Goal: Task Accomplishment & Management: Use online tool/utility

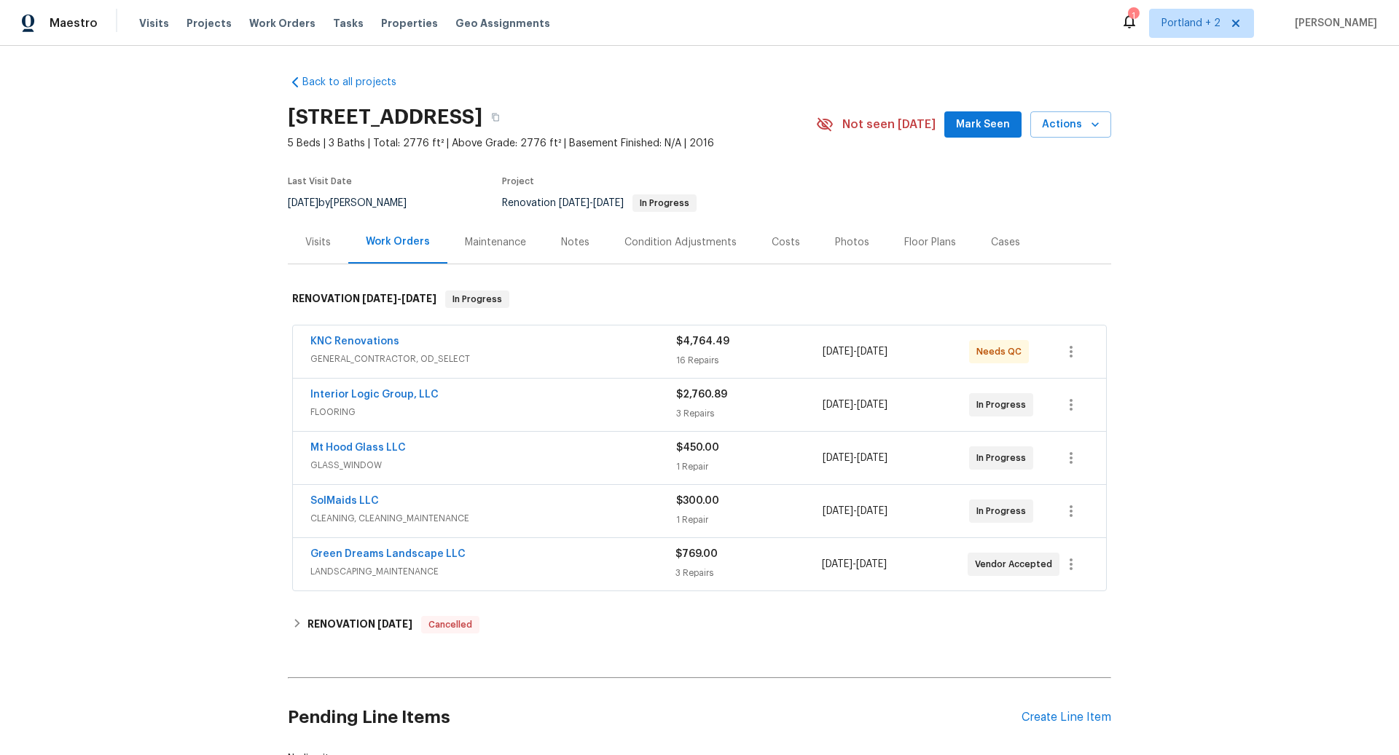
click at [603, 350] on div "KNC Renovations" at bounding box center [493, 342] width 366 height 17
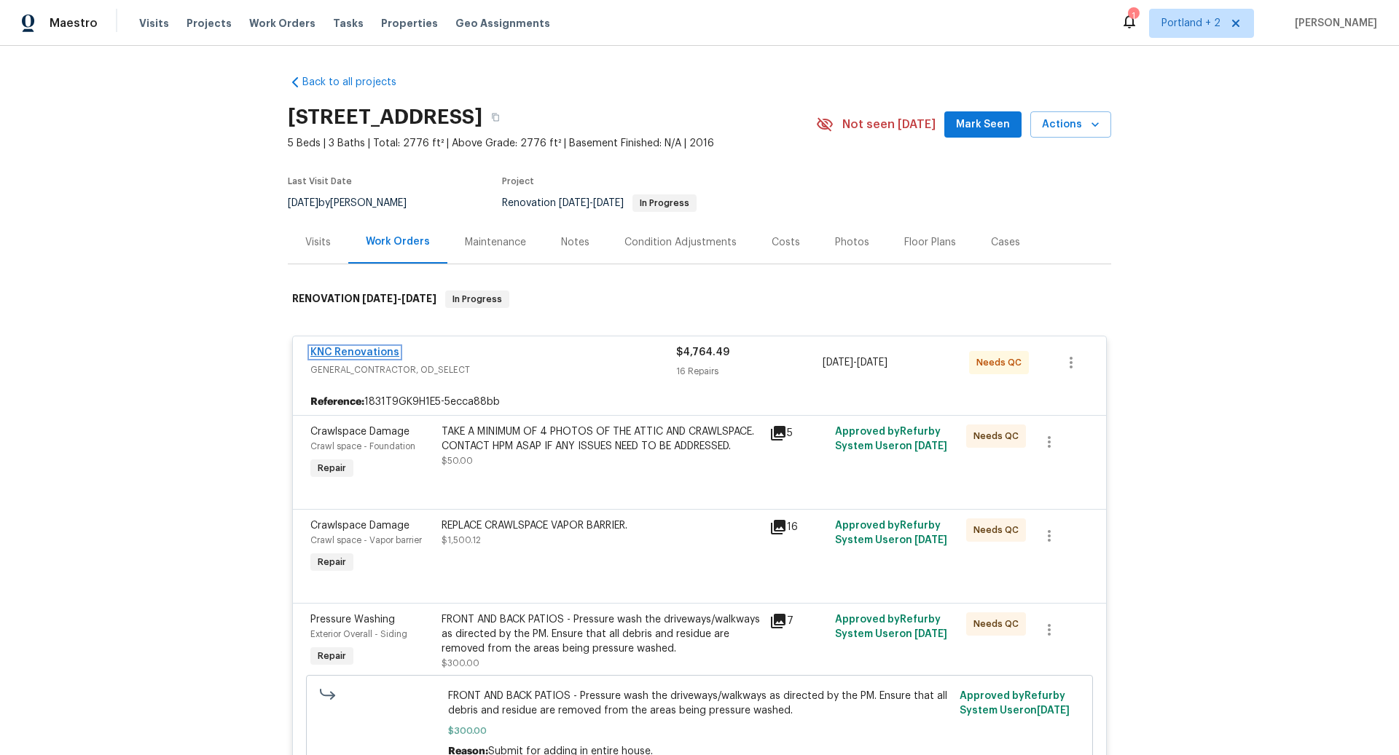
click at [370, 348] on link "KNC Renovations" at bounding box center [354, 353] width 89 height 10
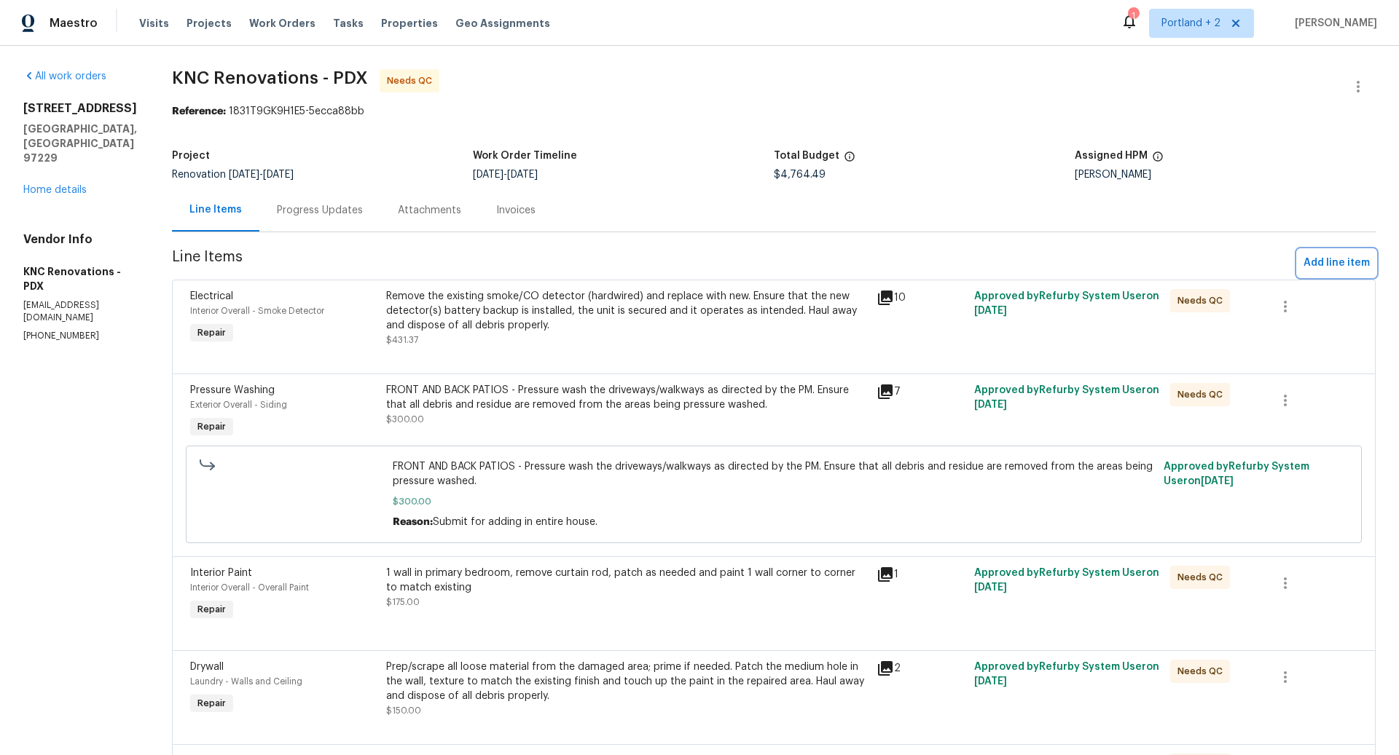
click at [1335, 263] on span "Add line item" at bounding box center [1336, 263] width 66 height 18
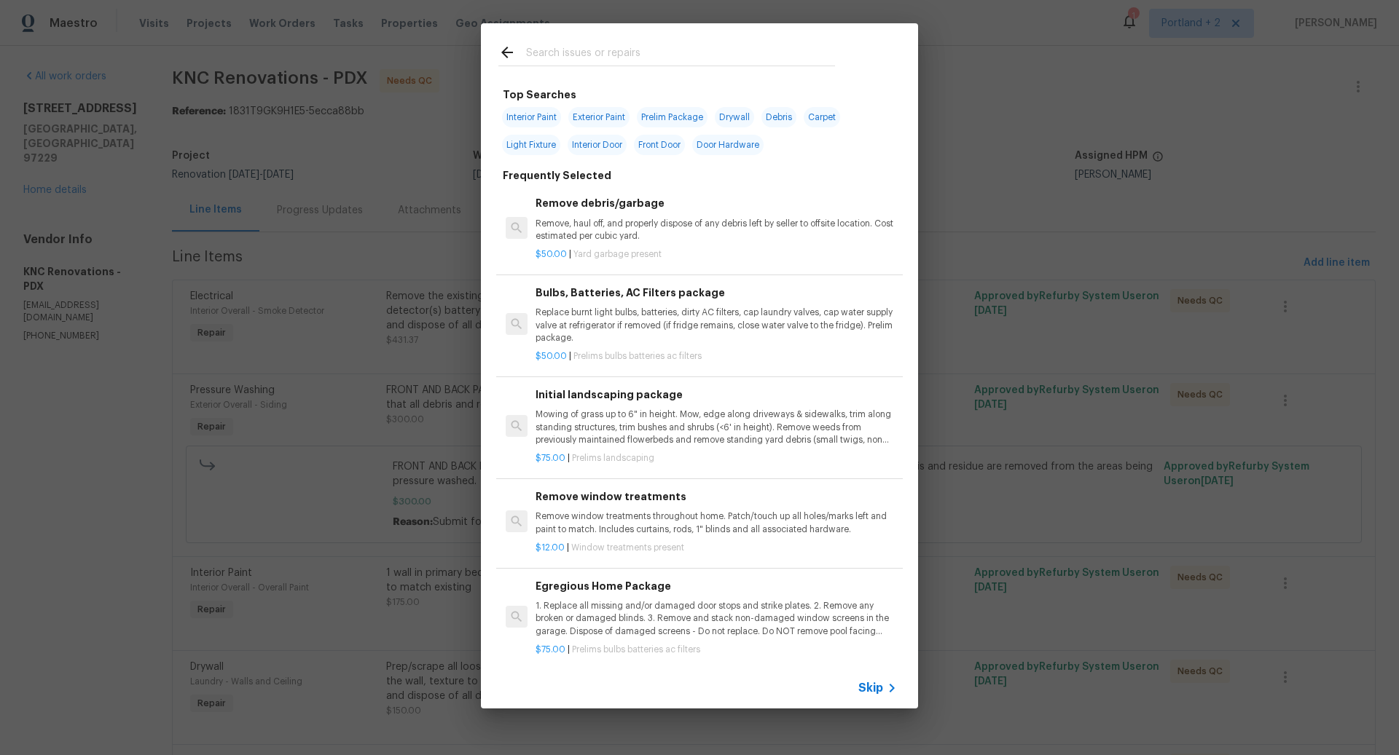
click at [605, 119] on span "Exterior Paint" at bounding box center [598, 117] width 61 height 20
type input "Exterior Paint"
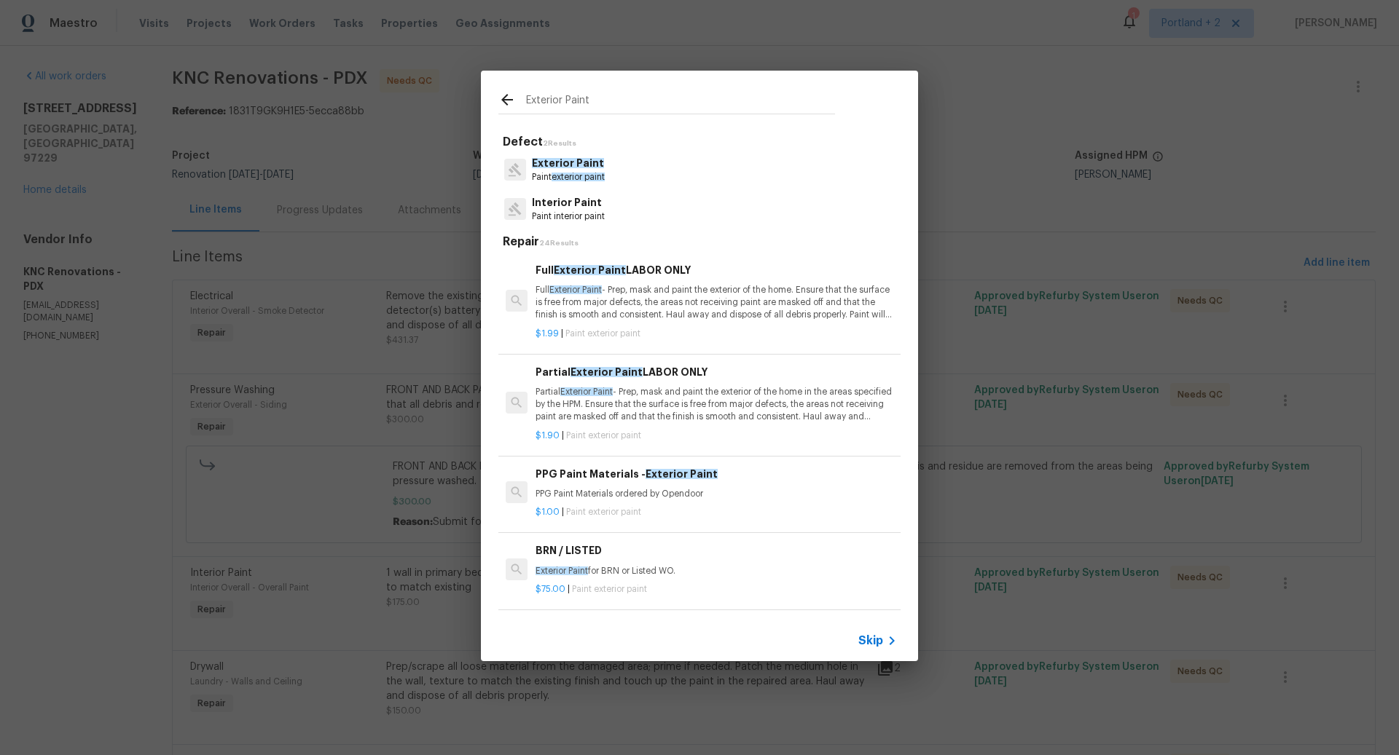
click at [617, 390] on p "Partial Exterior Paint - Prep, mask and paint the exterior of the home in the a…" at bounding box center [715, 404] width 361 height 37
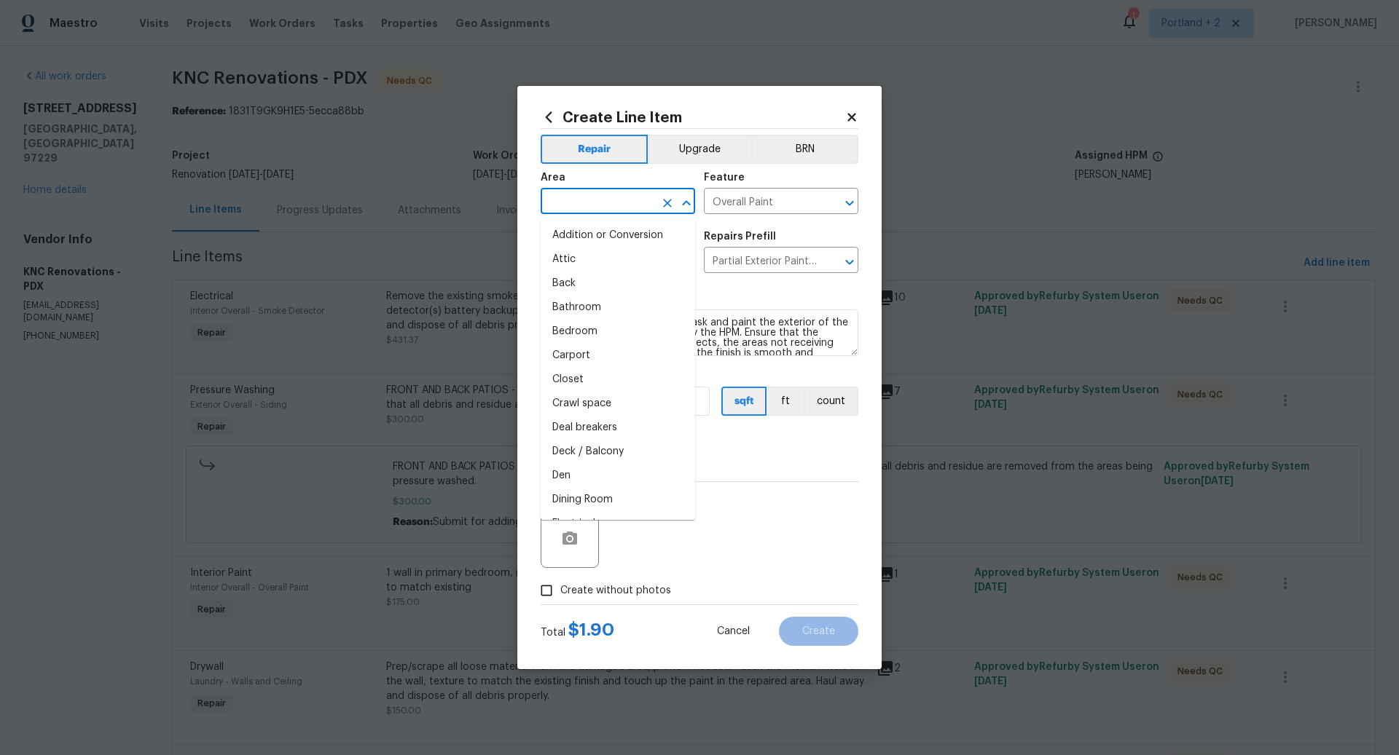
click at [595, 202] on input "text" at bounding box center [598, 203] width 114 height 23
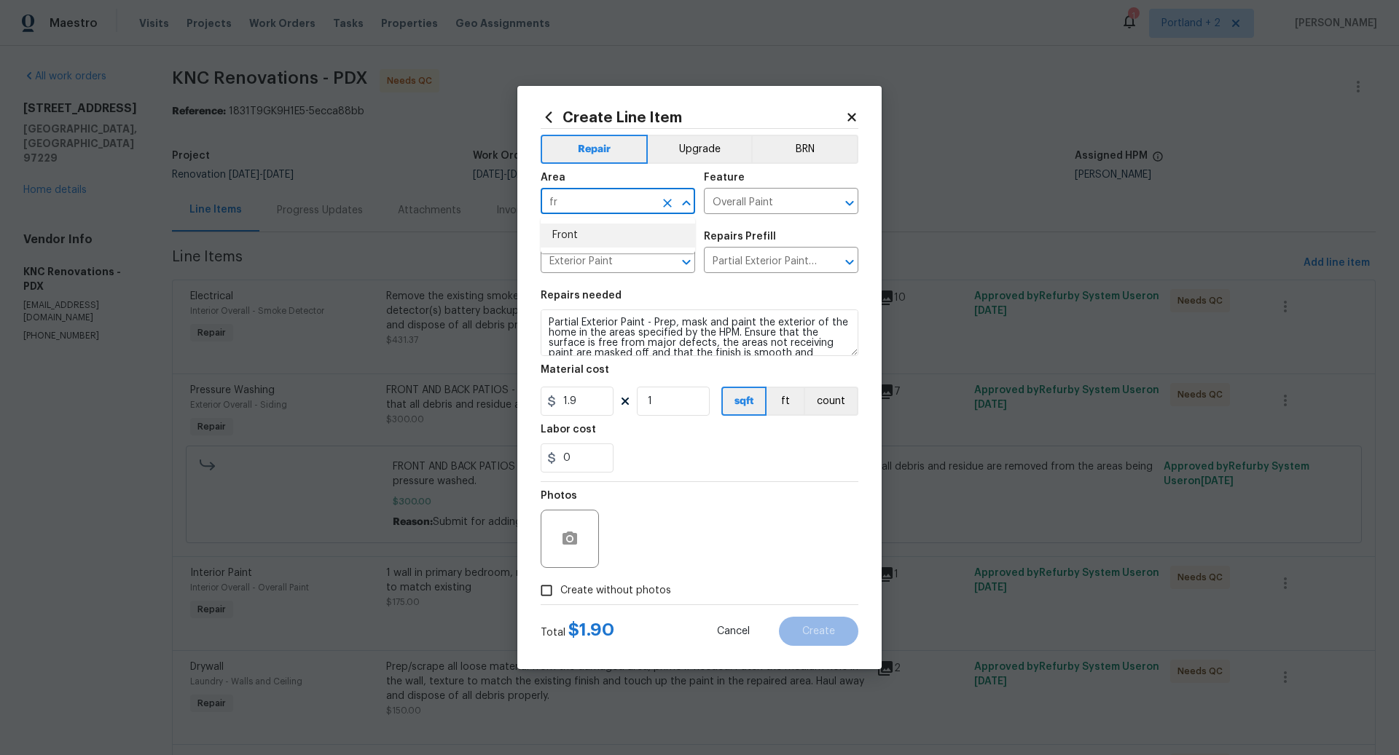
click at [588, 232] on li "Front" at bounding box center [618, 236] width 154 height 24
type input "Front"
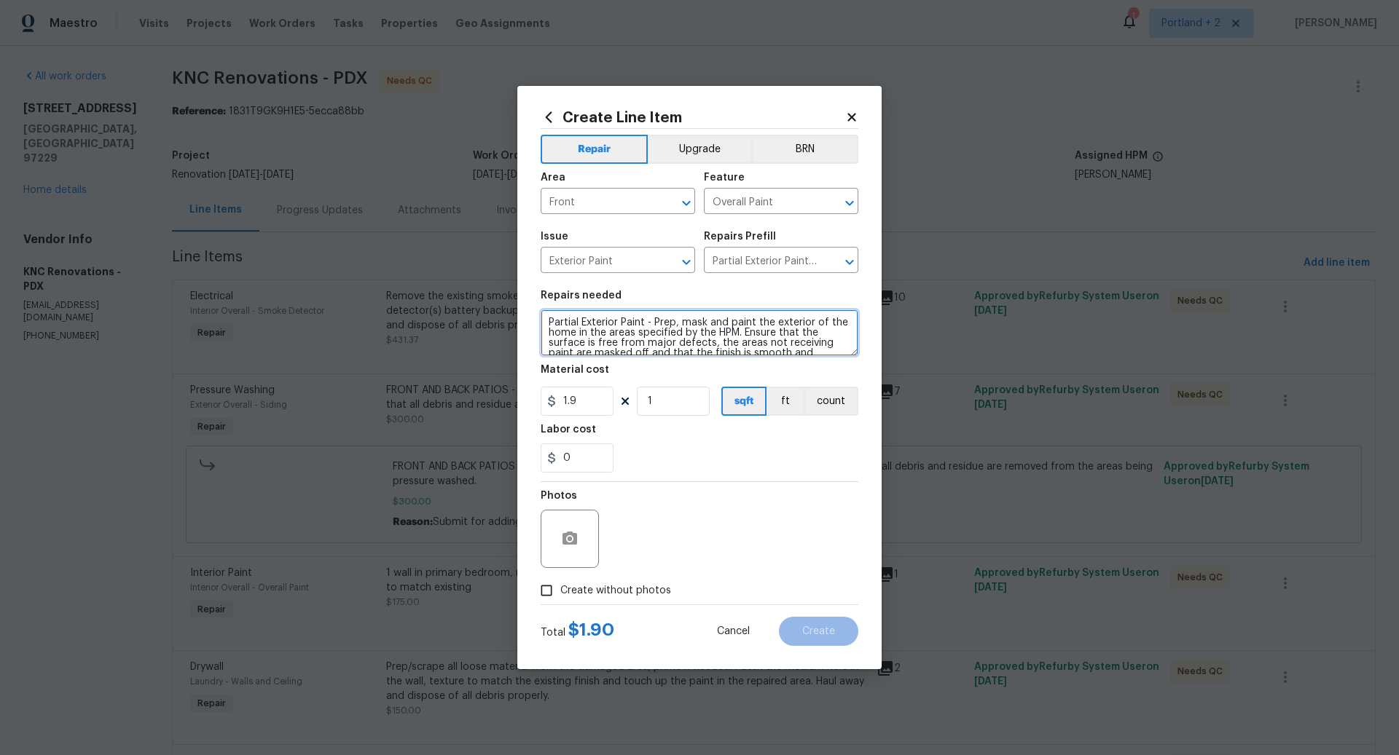
click at [545, 322] on textarea "Partial Exterior Paint - Prep, mask and paint the exterior of the home in the a…" at bounding box center [700, 333] width 318 height 47
type textarea "PAINT MATCH FRONT EXTERIOR - PAINT ENTIRE UPPER AREA ABOVE BELLY BOARD ABOVE GA…"
click at [668, 399] on input "1" at bounding box center [673, 401] width 73 height 29
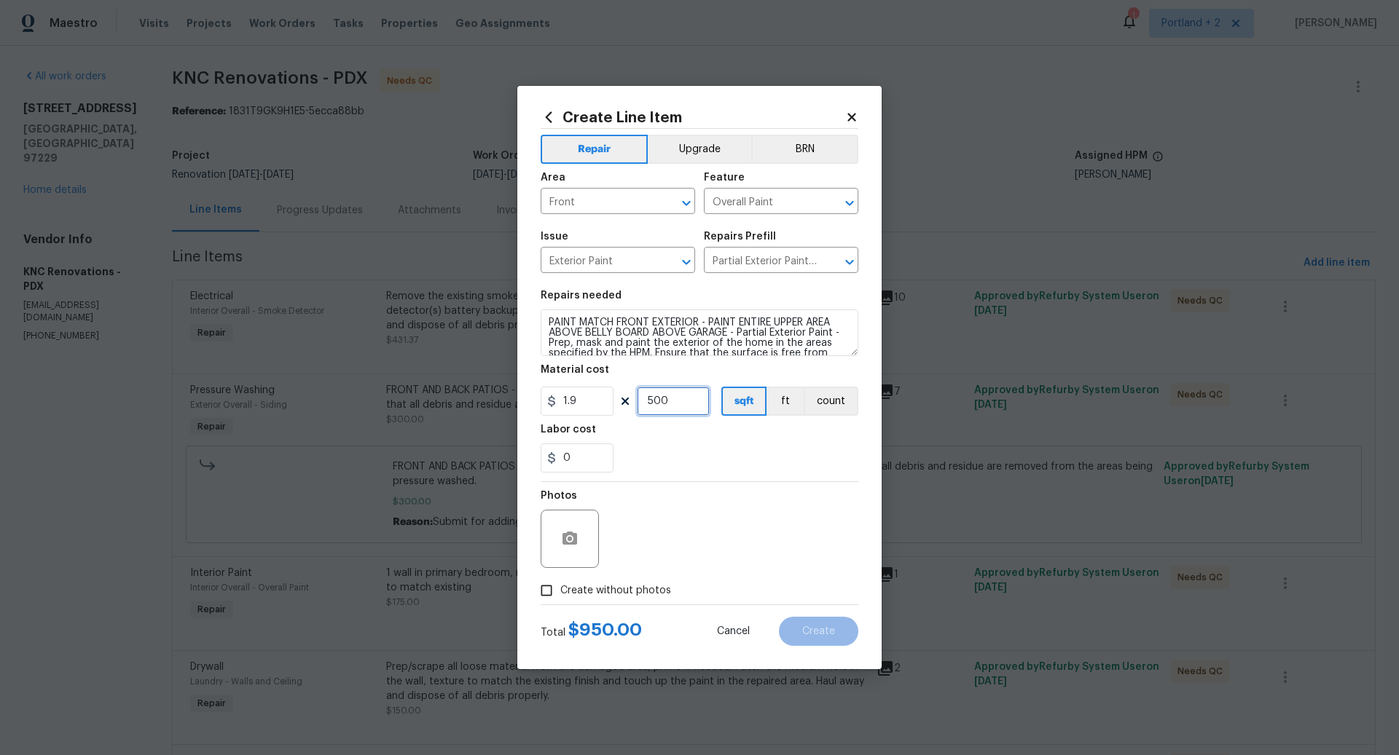
type input "500"
click at [549, 592] on input "Create without photos" at bounding box center [547, 591] width 28 height 28
checkbox input "true"
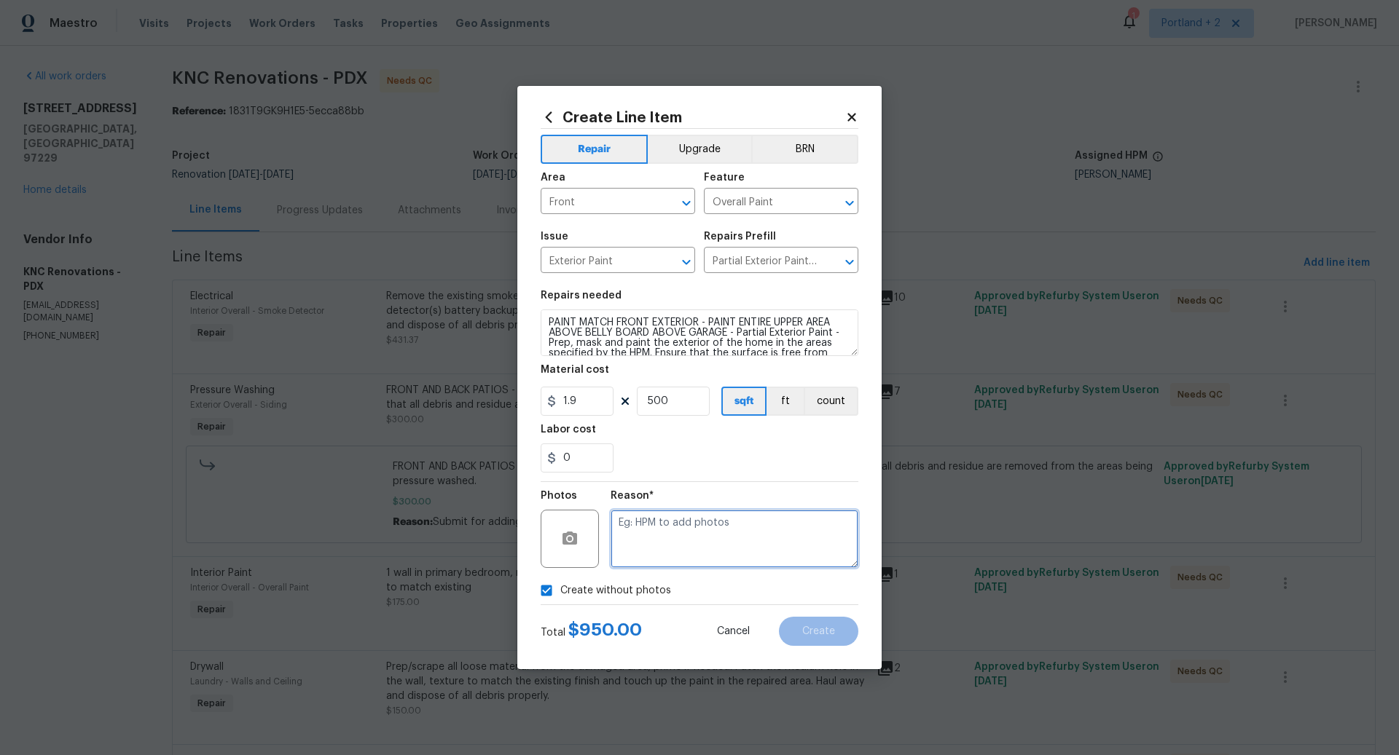
click at [664, 554] on textarea at bounding box center [735, 539] width 248 height 58
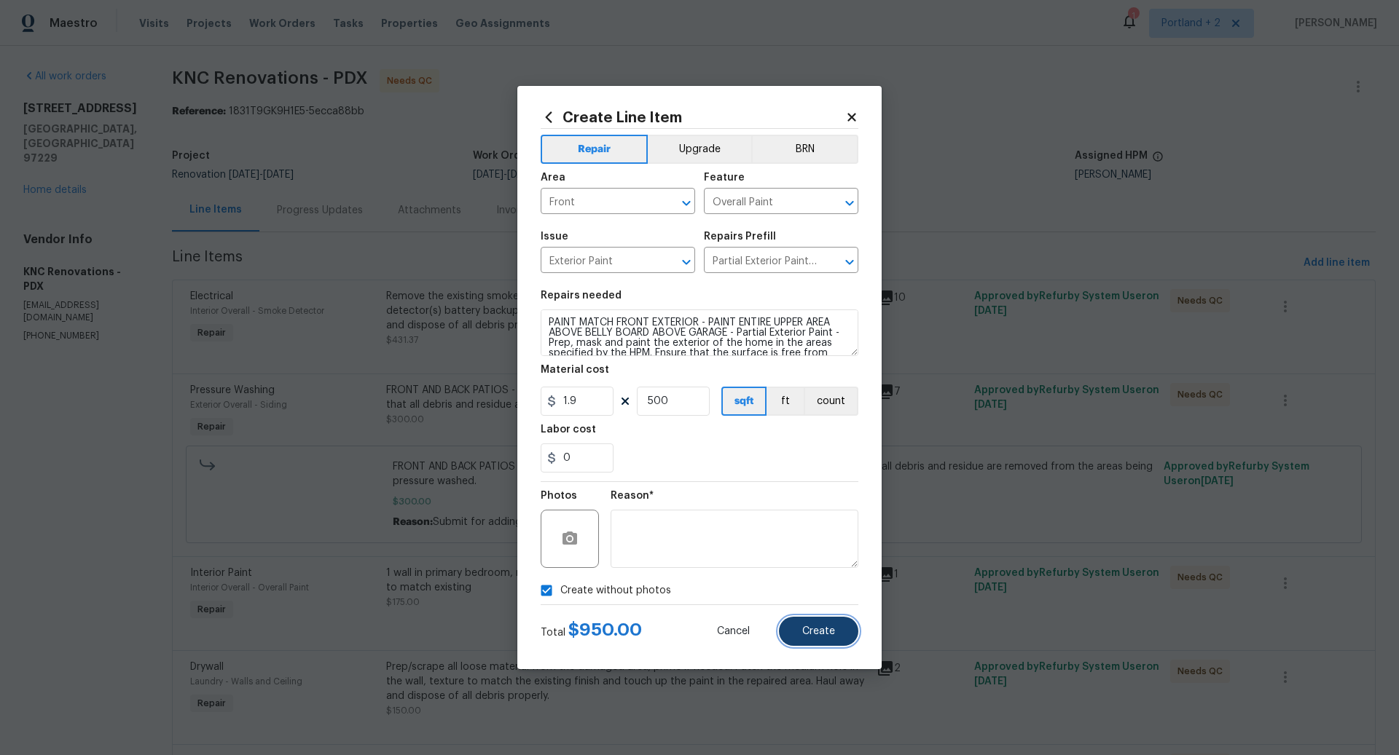
click at [828, 636] on span "Create" at bounding box center [818, 632] width 33 height 11
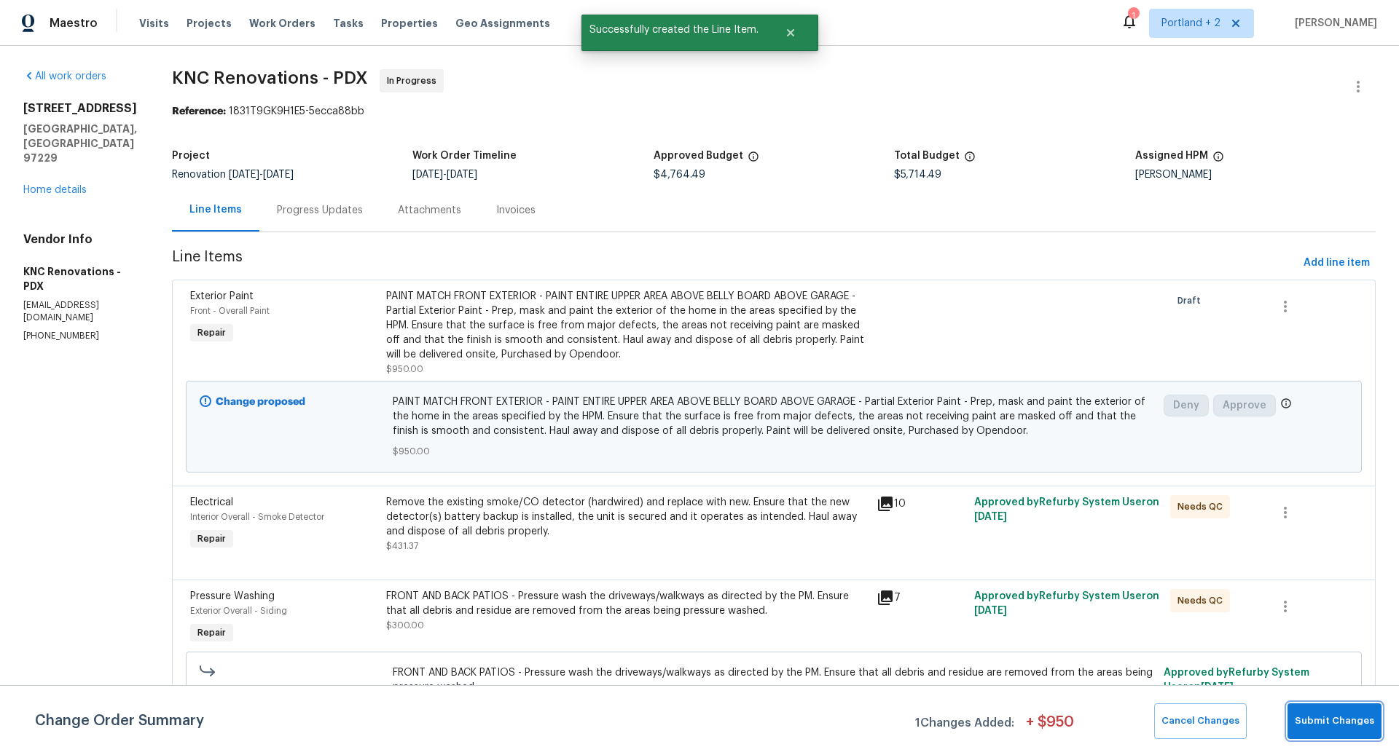
click at [1338, 722] on span "Submit Changes" at bounding box center [1334, 721] width 79 height 17
